Goal: Transaction & Acquisition: Book appointment/travel/reservation

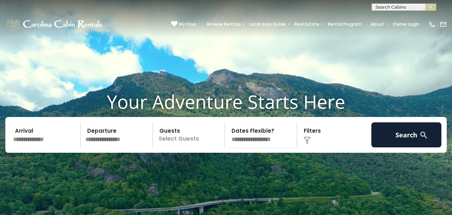
click at [180, 147] on p "Select Guests" at bounding box center [190, 134] width 70 height 25
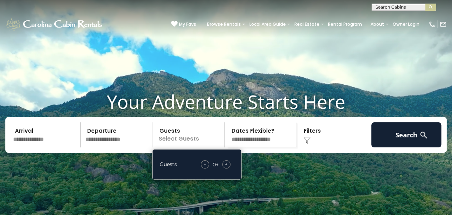
click at [228, 168] on div "+" at bounding box center [226, 164] width 8 height 8
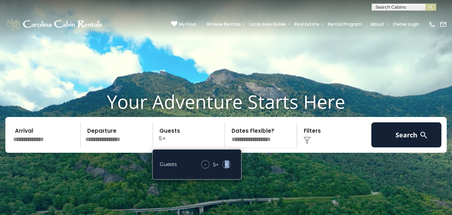
click at [228, 168] on div "+" at bounding box center [226, 164] width 8 height 8
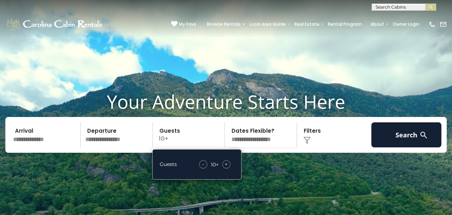
click at [71, 147] on input "text" at bounding box center [46, 134] width 70 height 25
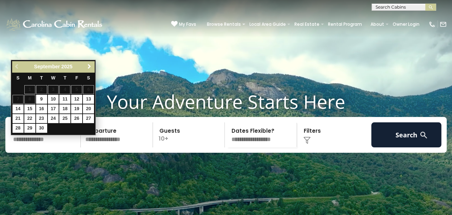
click at [87, 66] on span "Next" at bounding box center [89, 67] width 6 height 6
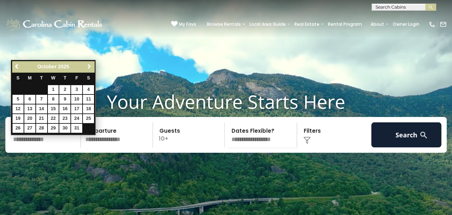
click at [87, 66] on span "Next" at bounding box center [89, 67] width 6 height 6
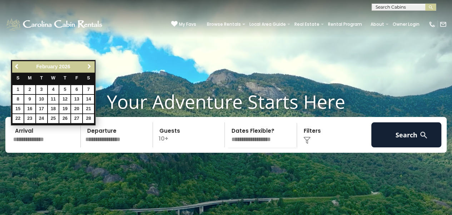
click at [87, 66] on span "Next" at bounding box center [89, 67] width 6 height 6
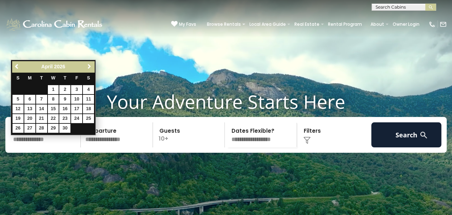
click at [87, 66] on span "Next" at bounding box center [89, 67] width 6 height 6
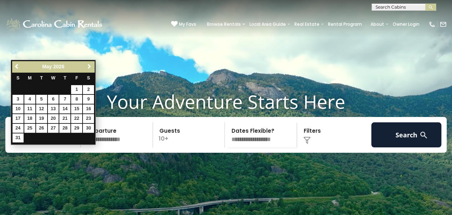
click at [87, 66] on span "Next" at bounding box center [89, 67] width 6 height 6
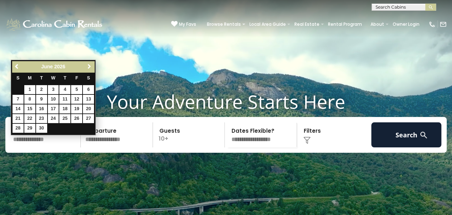
click at [87, 66] on span "Next" at bounding box center [89, 67] width 6 height 6
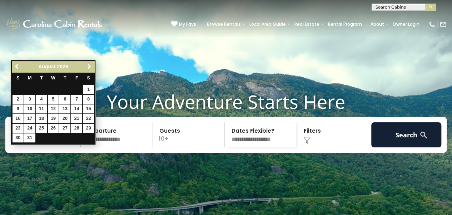
click at [87, 66] on span "Next" at bounding box center [89, 67] width 6 height 6
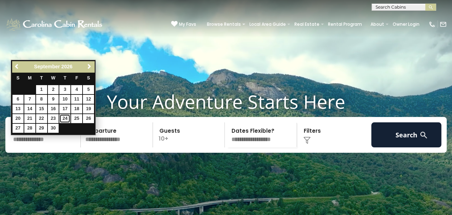
click at [66, 118] on link "24" at bounding box center [64, 118] width 11 height 9
type input "*******"
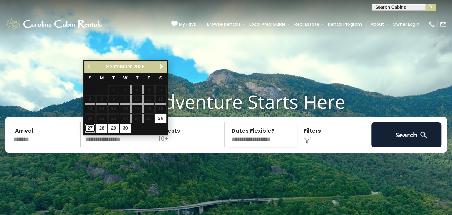
click at [89, 130] on link "27" at bounding box center [90, 128] width 11 height 9
type input "*******"
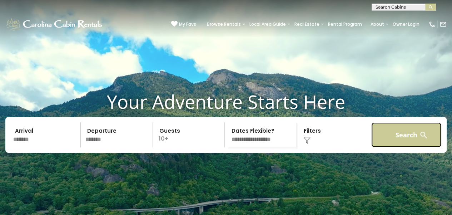
click at [395, 147] on button "Search" at bounding box center [406, 134] width 70 height 25
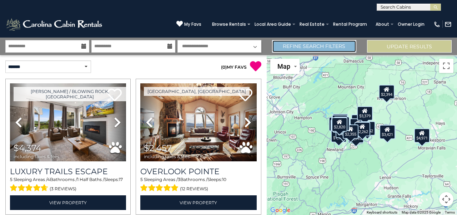
click at [316, 47] on link "Refine Search Filters" at bounding box center [314, 46] width 85 height 12
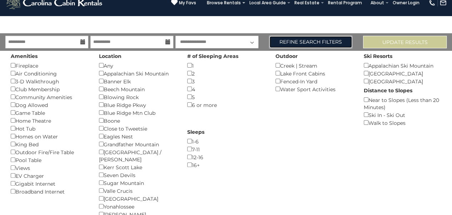
scroll to position [36, 0]
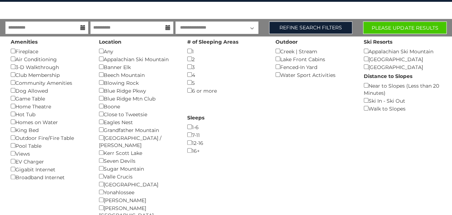
click at [251, 26] on select "**********" at bounding box center [216, 27] width 83 height 12
select select "*"
click at [175, 21] on select "**********" at bounding box center [216, 27] width 83 height 12
click at [393, 31] on button "Please Update Results" at bounding box center [405, 27] width 84 height 12
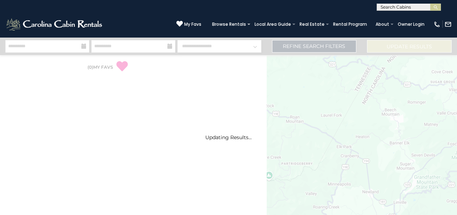
select select "*"
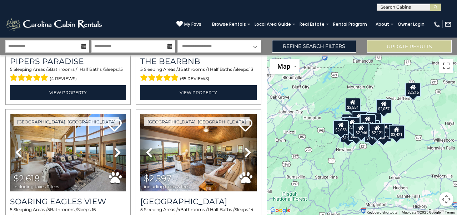
scroll to position [286, 0]
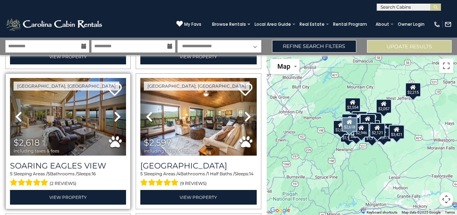
click at [114, 115] on icon at bounding box center [117, 116] width 7 height 11
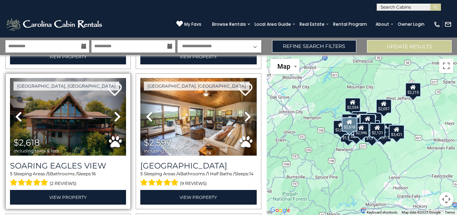
click at [114, 115] on icon at bounding box center [117, 116] width 7 height 11
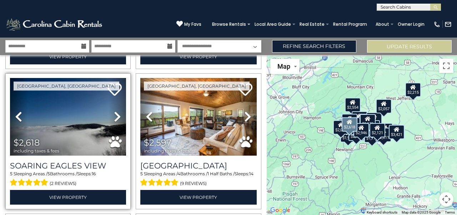
click at [114, 115] on icon at bounding box center [117, 116] width 7 height 11
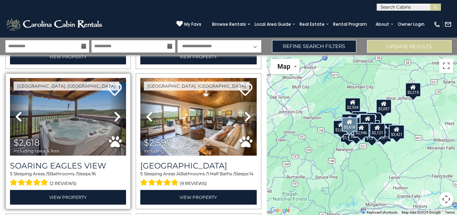
click at [114, 115] on icon at bounding box center [117, 116] width 7 height 11
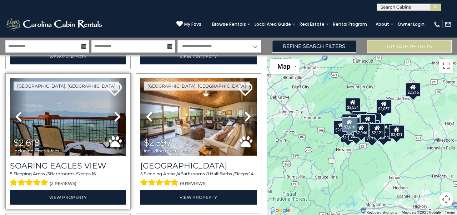
click at [114, 115] on icon at bounding box center [117, 116] width 7 height 11
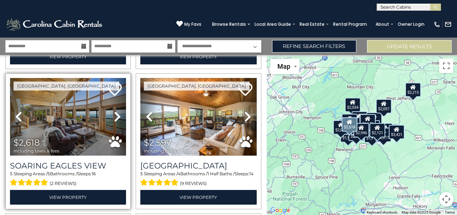
click at [114, 115] on icon at bounding box center [117, 116] width 7 height 11
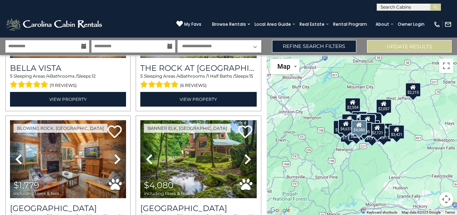
scroll to position [678, 0]
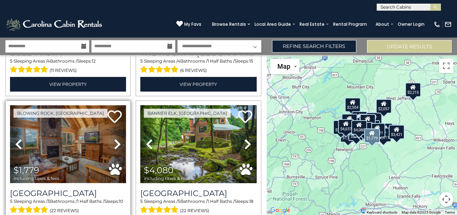
click at [64, 142] on img at bounding box center [68, 144] width 116 height 78
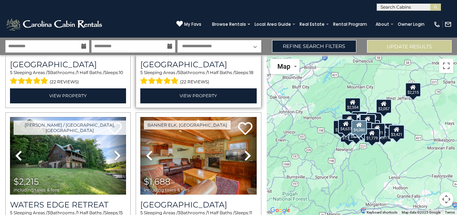
scroll to position [821, 0]
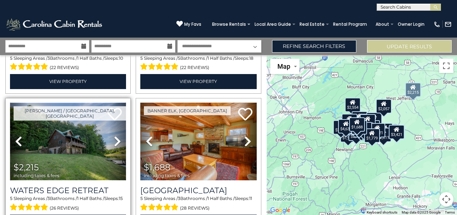
click at [102, 121] on img at bounding box center [68, 141] width 116 height 78
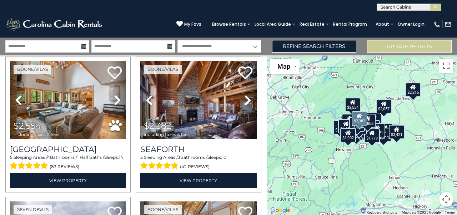
scroll to position [1107, 0]
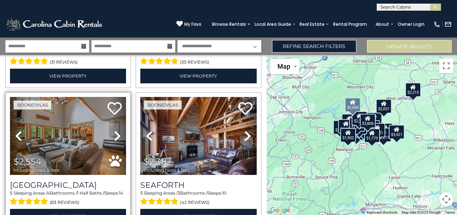
click at [115, 130] on icon at bounding box center [117, 135] width 7 height 11
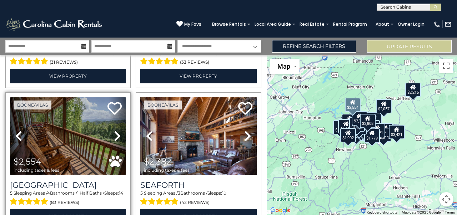
click at [90, 117] on img at bounding box center [68, 136] width 116 height 78
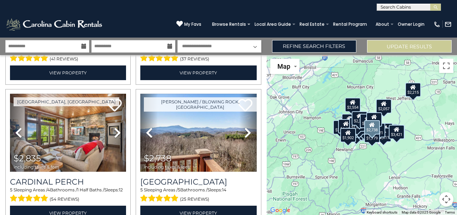
scroll to position [1535, 0]
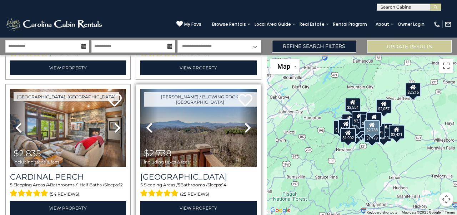
click at [239, 114] on link "Next" at bounding box center [247, 128] width 17 height 78
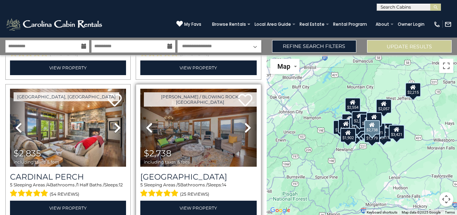
click at [239, 114] on link "Next" at bounding box center [247, 128] width 17 height 78
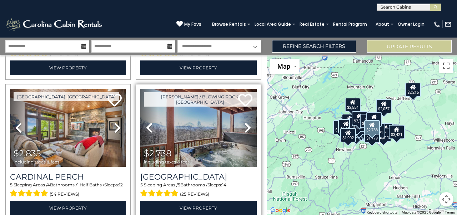
click at [239, 114] on link "Next" at bounding box center [247, 128] width 17 height 78
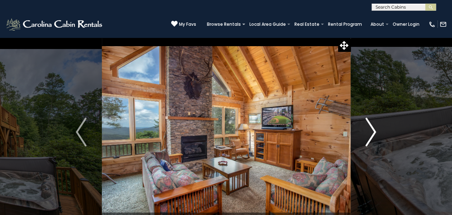
click at [373, 135] on img "Next" at bounding box center [370, 131] width 11 height 29
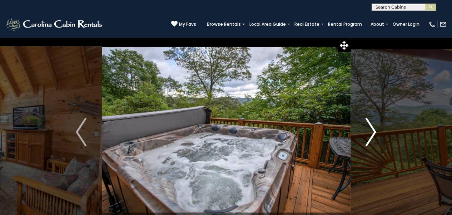
click at [373, 135] on img "Next" at bounding box center [370, 131] width 11 height 29
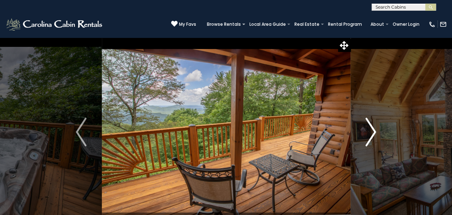
click at [373, 135] on img "Next" at bounding box center [370, 131] width 11 height 29
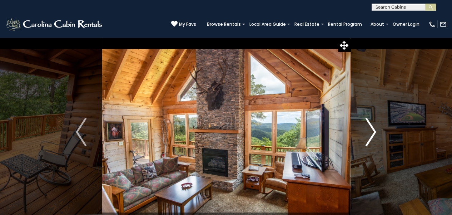
click at [373, 135] on img "Next" at bounding box center [370, 131] width 11 height 29
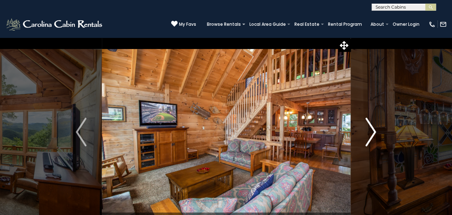
click at [373, 135] on img "Next" at bounding box center [370, 131] width 11 height 29
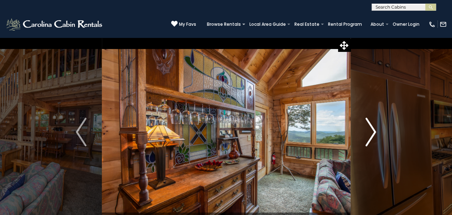
click at [373, 135] on img "Next" at bounding box center [370, 131] width 11 height 29
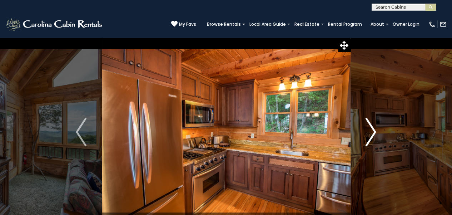
click at [373, 135] on img "Next" at bounding box center [370, 131] width 11 height 29
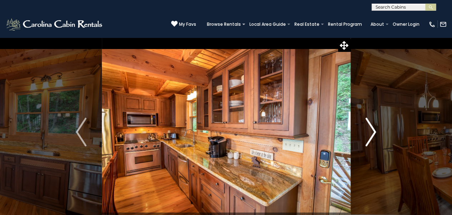
click at [372, 134] on img "Next" at bounding box center [370, 131] width 11 height 29
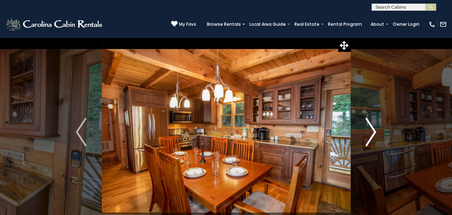
click at [372, 134] on img "Next" at bounding box center [370, 131] width 11 height 29
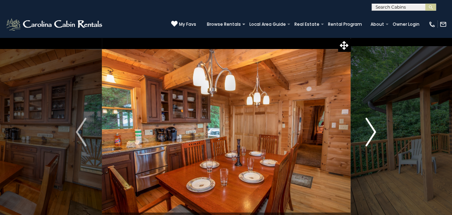
click at [372, 134] on img "Next" at bounding box center [370, 131] width 11 height 29
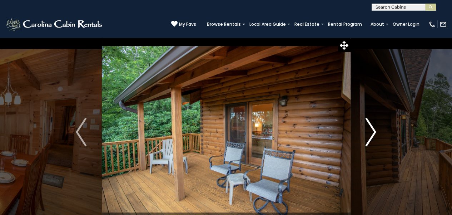
click at [372, 134] on img "Next" at bounding box center [370, 131] width 11 height 29
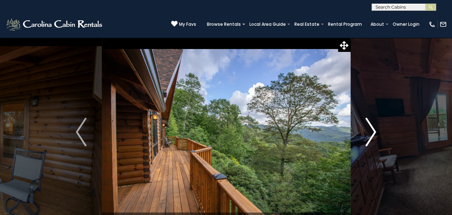
click at [372, 134] on img "Next" at bounding box center [370, 131] width 11 height 29
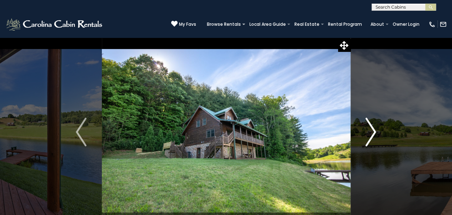
click at [370, 130] on img "Next" at bounding box center [370, 131] width 11 height 29
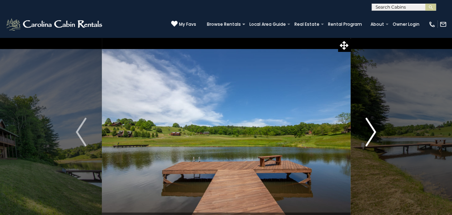
click at [370, 130] on img "Next" at bounding box center [370, 131] width 11 height 29
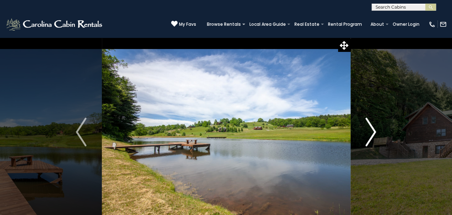
click at [370, 130] on img "Next" at bounding box center [370, 131] width 11 height 29
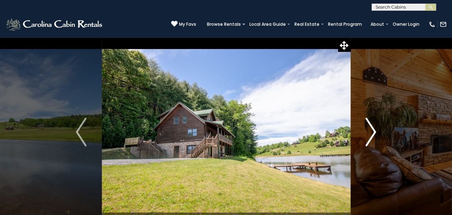
click at [370, 130] on img "Next" at bounding box center [370, 131] width 11 height 29
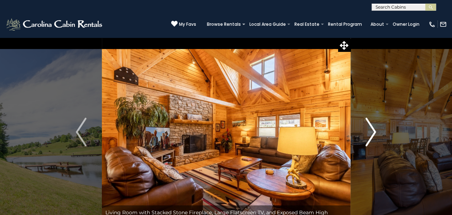
click at [370, 130] on img "Next" at bounding box center [370, 131] width 11 height 29
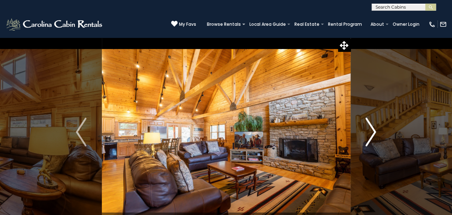
click at [370, 130] on img "Next" at bounding box center [370, 131] width 11 height 29
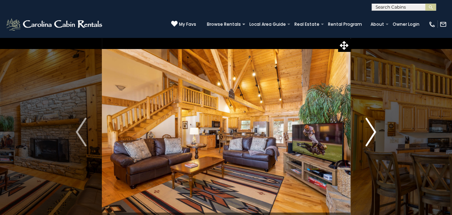
click at [370, 130] on img "Next" at bounding box center [370, 131] width 11 height 29
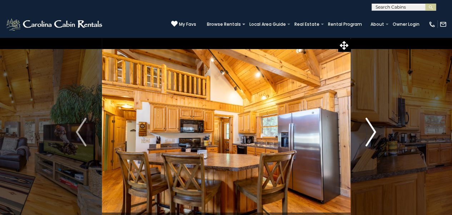
click at [370, 130] on img "Next" at bounding box center [370, 131] width 11 height 29
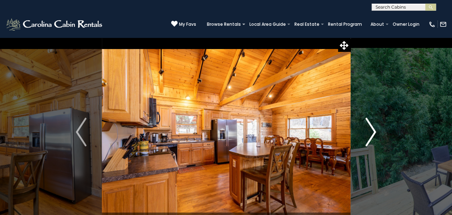
click at [370, 130] on img "Next" at bounding box center [370, 131] width 11 height 29
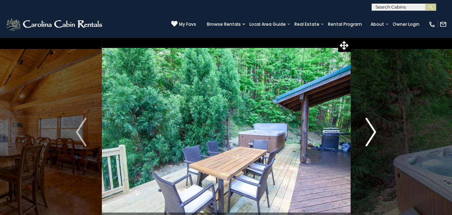
click at [370, 130] on img "Next" at bounding box center [370, 131] width 11 height 29
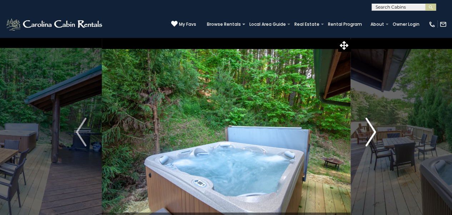
click at [370, 130] on img "Next" at bounding box center [370, 131] width 11 height 29
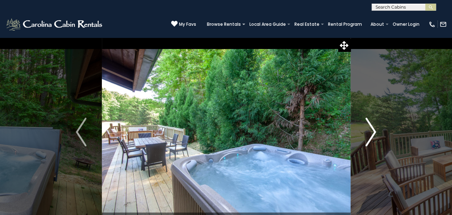
click at [370, 130] on img "Next" at bounding box center [370, 131] width 11 height 29
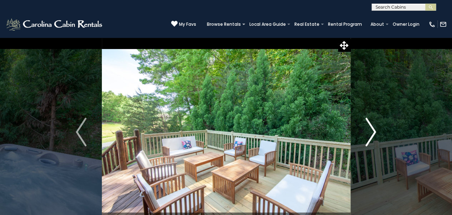
click at [370, 130] on img "Next" at bounding box center [370, 131] width 11 height 29
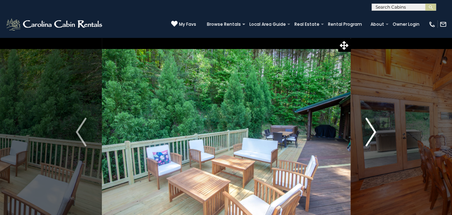
click at [370, 130] on img "Next" at bounding box center [370, 131] width 11 height 29
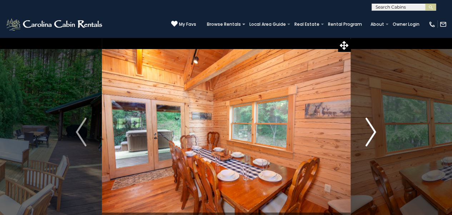
click at [370, 130] on img "Next" at bounding box center [370, 131] width 11 height 29
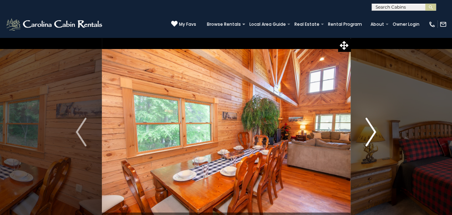
click at [370, 130] on img "Next" at bounding box center [370, 131] width 11 height 29
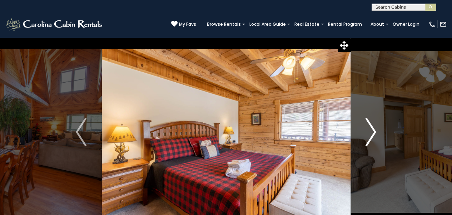
click at [370, 130] on img "Next" at bounding box center [370, 131] width 11 height 29
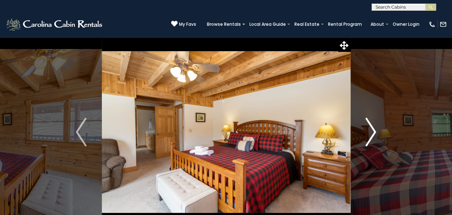
click at [370, 130] on img "Next" at bounding box center [370, 131] width 11 height 29
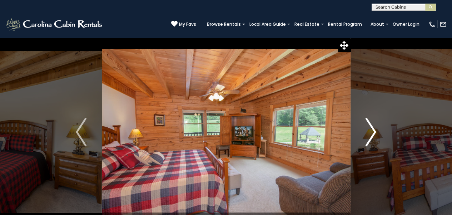
click at [370, 130] on img "Next" at bounding box center [370, 131] width 11 height 29
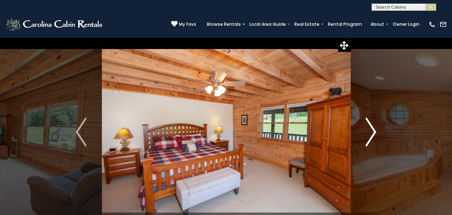
click at [370, 130] on img "Next" at bounding box center [370, 131] width 11 height 29
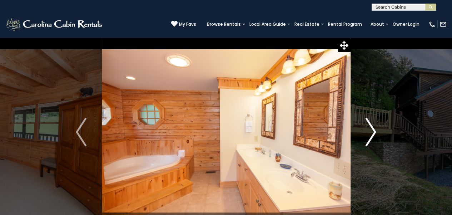
click at [370, 130] on img "Next" at bounding box center [370, 131] width 11 height 29
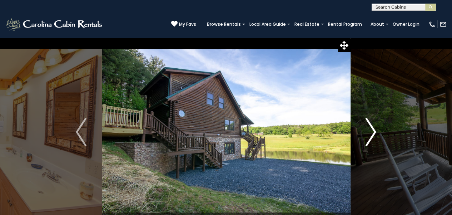
click at [370, 130] on img "Next" at bounding box center [370, 131] width 11 height 29
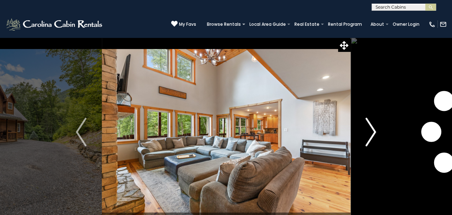
click at [366, 142] on img "Next" at bounding box center [370, 131] width 11 height 29
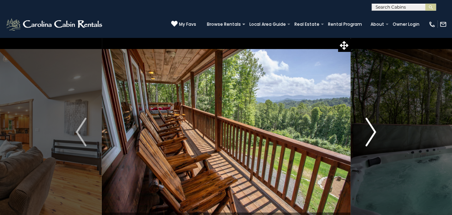
click at [366, 142] on img "Next" at bounding box center [370, 131] width 11 height 29
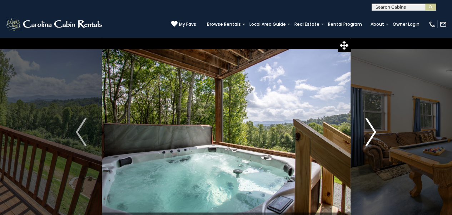
click at [366, 142] on img "Next" at bounding box center [370, 131] width 11 height 29
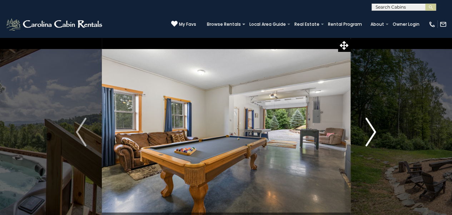
click at [366, 142] on img "Next" at bounding box center [370, 131] width 11 height 29
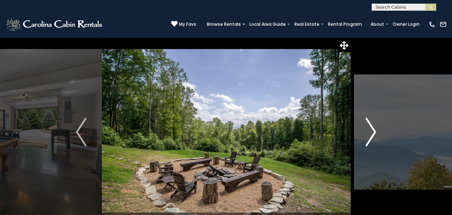
click at [366, 142] on img "Next" at bounding box center [370, 131] width 11 height 29
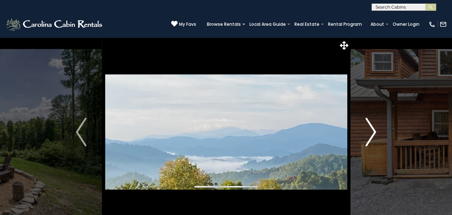
click at [366, 142] on img "Next" at bounding box center [370, 131] width 11 height 29
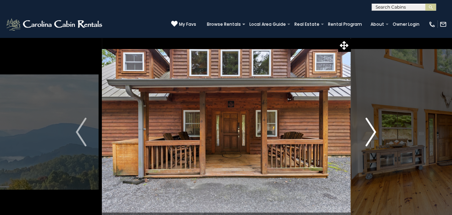
click at [366, 142] on img "Next" at bounding box center [370, 131] width 11 height 29
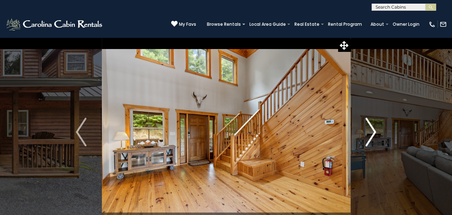
click at [366, 142] on img "Next" at bounding box center [370, 131] width 11 height 29
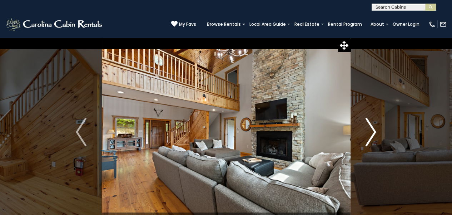
click at [366, 142] on img "Next" at bounding box center [370, 131] width 11 height 29
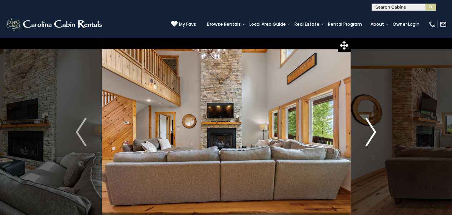
click at [366, 142] on img "Next" at bounding box center [370, 131] width 11 height 29
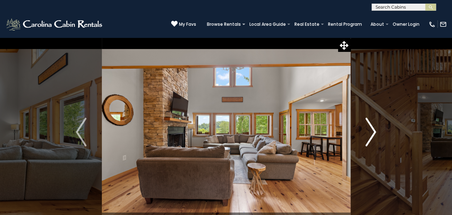
click at [366, 142] on img "Next" at bounding box center [370, 131] width 11 height 29
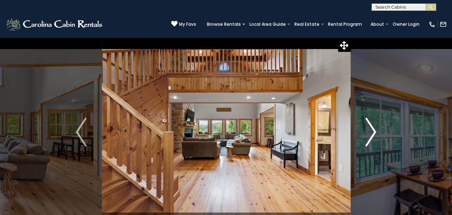
click at [366, 142] on img "Next" at bounding box center [370, 131] width 11 height 29
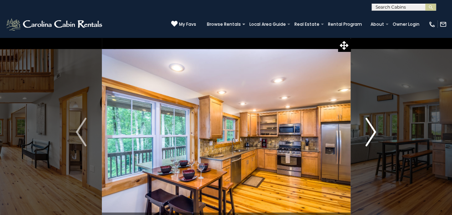
click at [366, 142] on img "Next" at bounding box center [370, 131] width 11 height 29
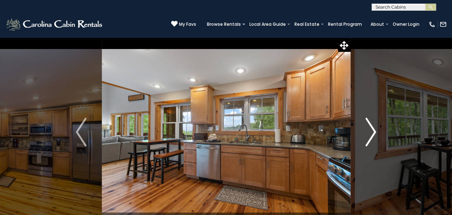
click at [366, 142] on img "Next" at bounding box center [370, 131] width 11 height 29
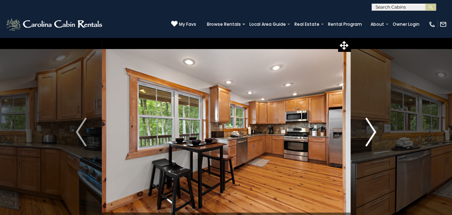
click at [366, 142] on img "Next" at bounding box center [370, 131] width 11 height 29
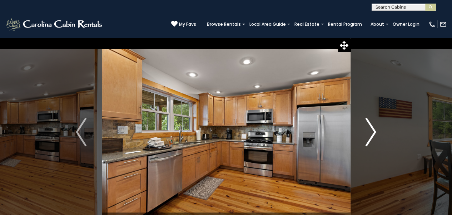
click at [366, 142] on img "Next" at bounding box center [370, 131] width 11 height 29
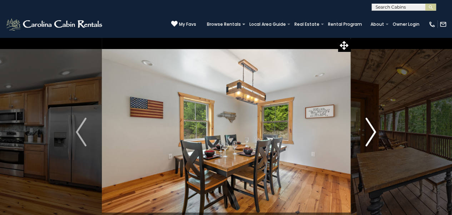
click at [366, 142] on img "Next" at bounding box center [370, 131] width 11 height 29
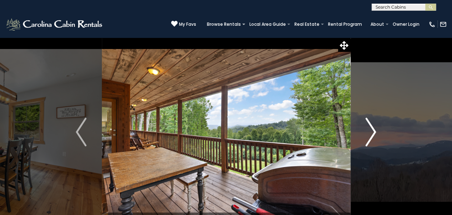
click at [366, 142] on img "Next" at bounding box center [370, 131] width 11 height 29
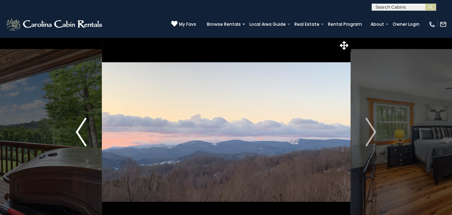
click at [82, 131] on img "Previous" at bounding box center [81, 131] width 11 height 29
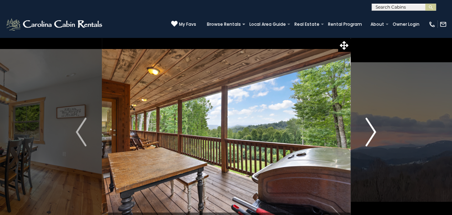
click at [365, 140] on img "Next" at bounding box center [370, 131] width 11 height 29
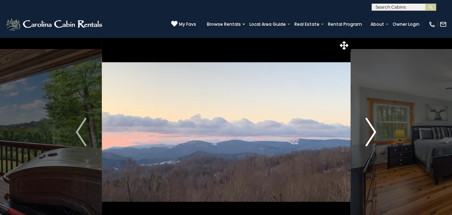
click at [365, 140] on img "Next" at bounding box center [370, 131] width 11 height 29
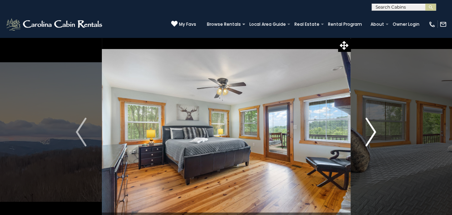
click at [365, 140] on img "Next" at bounding box center [370, 131] width 11 height 29
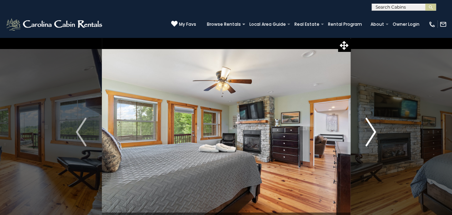
click at [365, 140] on img "Next" at bounding box center [370, 131] width 11 height 29
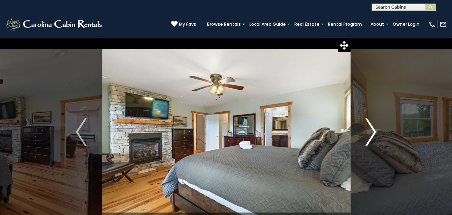
click at [365, 140] on img "Next" at bounding box center [370, 131] width 11 height 29
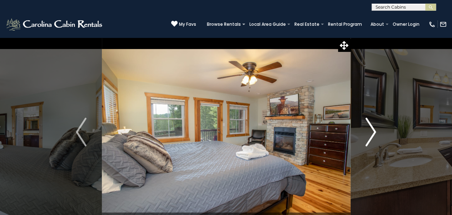
click at [365, 140] on img "Next" at bounding box center [370, 131] width 11 height 29
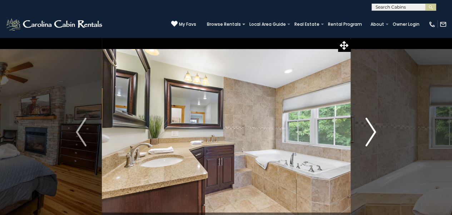
click at [365, 140] on img "Next" at bounding box center [370, 131] width 11 height 29
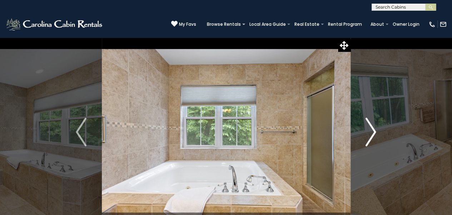
click at [365, 140] on img "Next" at bounding box center [370, 131] width 11 height 29
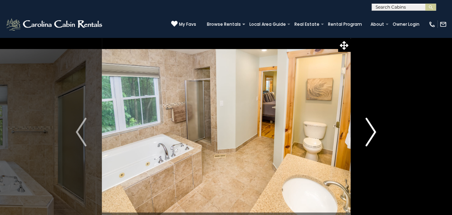
click at [365, 140] on img "Next" at bounding box center [370, 131] width 11 height 29
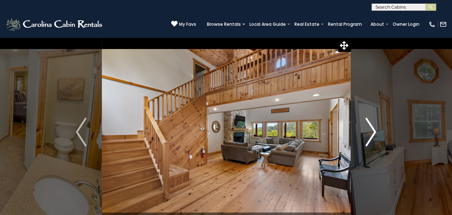
click at [365, 140] on img "Next" at bounding box center [370, 131] width 11 height 29
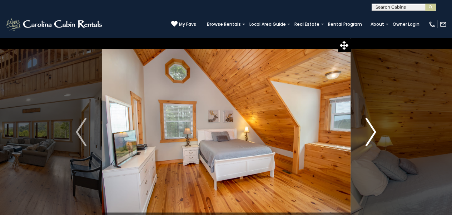
click at [365, 140] on img "Next" at bounding box center [370, 131] width 11 height 29
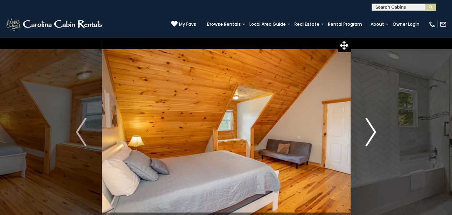
click at [365, 140] on img "Next" at bounding box center [370, 131] width 11 height 29
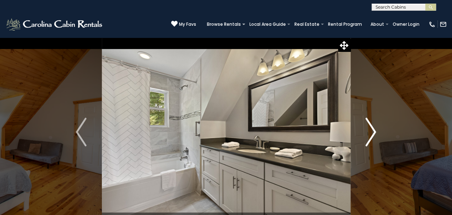
click at [365, 140] on img "Next" at bounding box center [370, 131] width 11 height 29
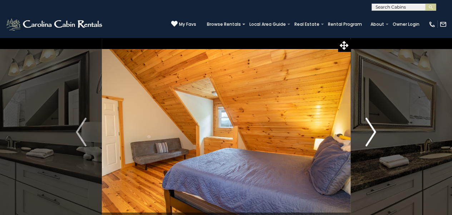
click at [365, 140] on img "Next" at bounding box center [370, 131] width 11 height 29
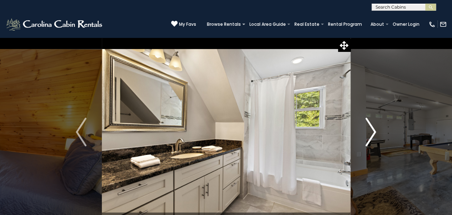
click at [365, 140] on img "Next" at bounding box center [370, 131] width 11 height 29
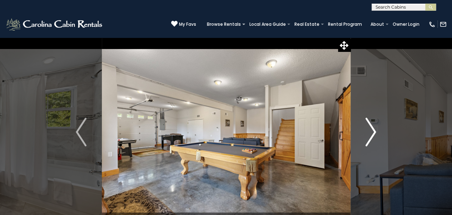
click at [365, 140] on img "Next" at bounding box center [370, 131] width 11 height 29
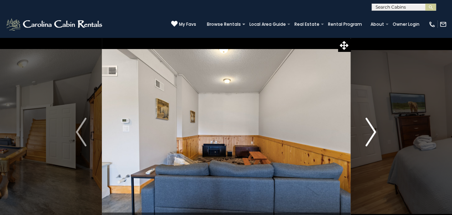
click at [365, 140] on img "Next" at bounding box center [370, 131] width 11 height 29
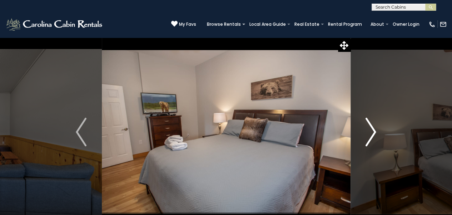
click at [365, 140] on img "Next" at bounding box center [370, 131] width 11 height 29
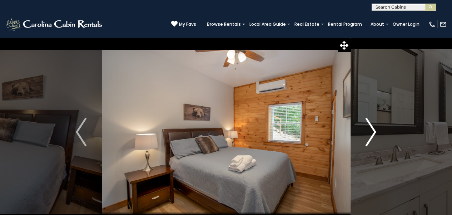
click at [365, 140] on img "Next" at bounding box center [370, 131] width 11 height 29
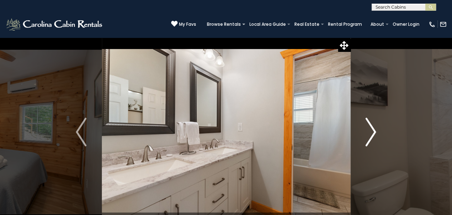
click at [365, 140] on img "Next" at bounding box center [370, 131] width 11 height 29
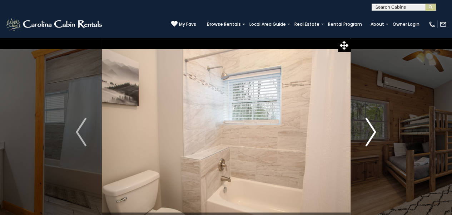
click at [365, 140] on img "Next" at bounding box center [370, 131] width 11 height 29
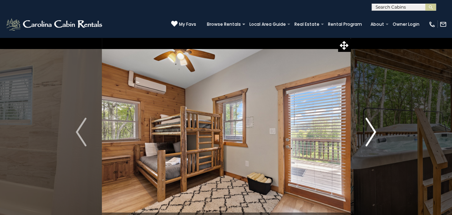
click at [365, 140] on img "Next" at bounding box center [370, 131] width 11 height 29
